Goal: Task Accomplishment & Management: Use online tool/utility

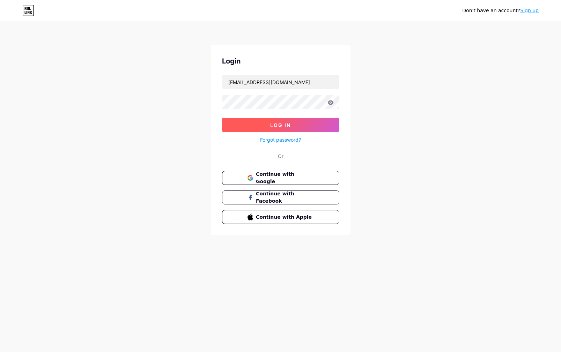
click at [265, 125] on button "Log In" at bounding box center [280, 125] width 117 height 14
click at [287, 126] on span "Log In" at bounding box center [280, 125] width 21 height 6
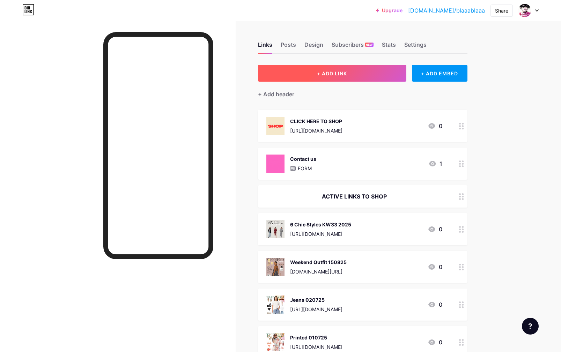
click at [335, 71] on span "+ ADD LINK" at bounding box center [332, 74] width 30 height 6
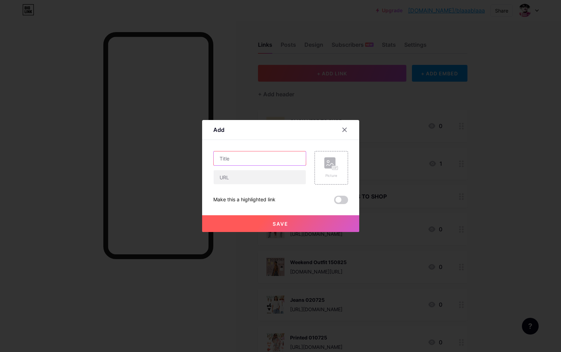
click at [238, 162] on input "text" at bounding box center [260, 159] width 92 height 14
click at [232, 180] on input "text" at bounding box center [260, 177] width 92 height 14
paste input "[URL][DOMAIN_NAME]"
type input "[URL][DOMAIN_NAME]"
click at [228, 159] on input "text" at bounding box center [260, 159] width 92 height 14
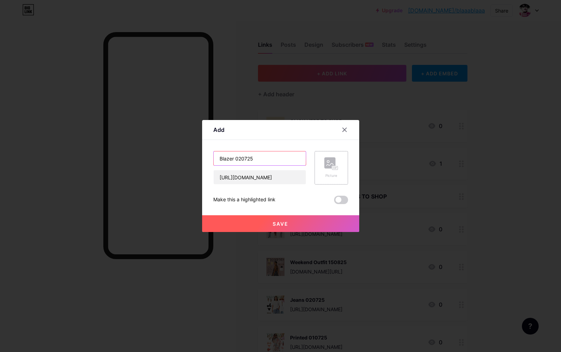
type input "Blazer 020725"
click at [332, 176] on div "Picture" at bounding box center [331, 175] width 14 height 5
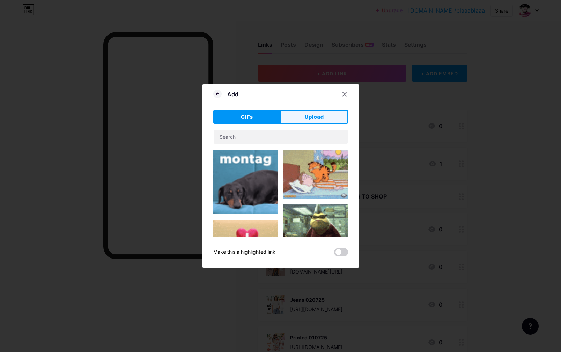
click at [314, 119] on span "Upload" at bounding box center [313, 116] width 19 height 7
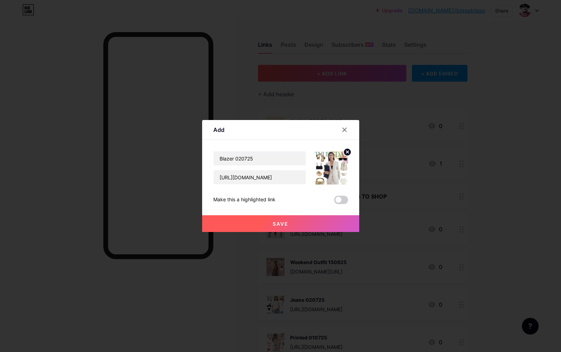
click at [326, 221] on button "Save" at bounding box center [280, 223] width 157 height 17
